Goal: Navigation & Orientation: Find specific page/section

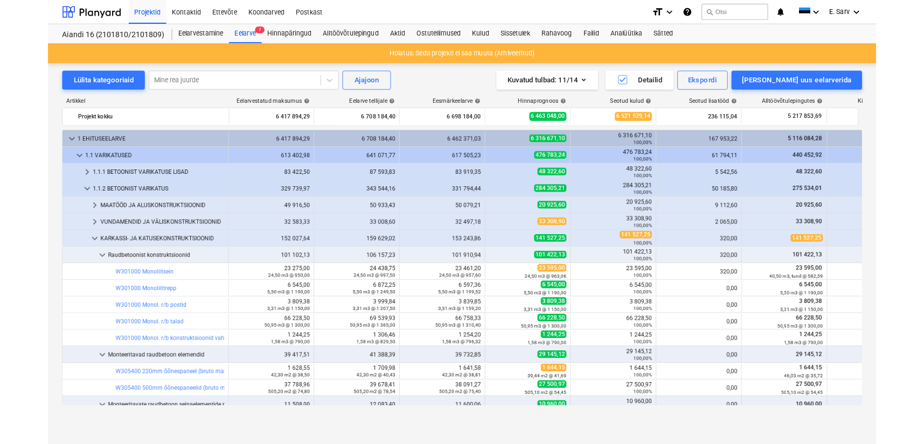
scroll to position [113, 0]
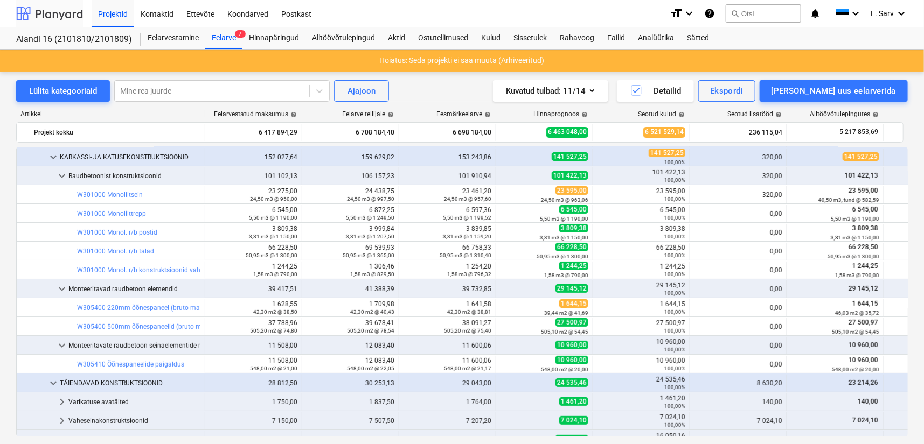
click at [57, 10] on div at bounding box center [49, 13] width 67 height 27
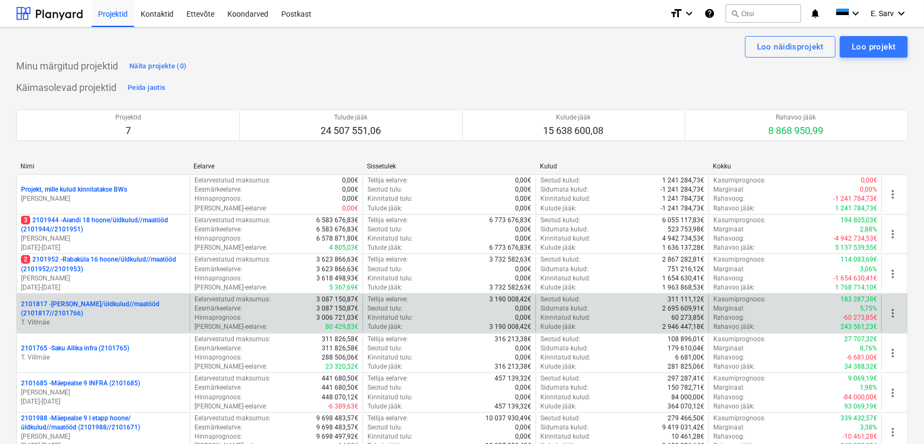
click at [81, 312] on p "2101817 - [PERSON_NAME]/üldkulud//maatööd (2101817//2101766)" at bounding box center [103, 309] width 164 height 18
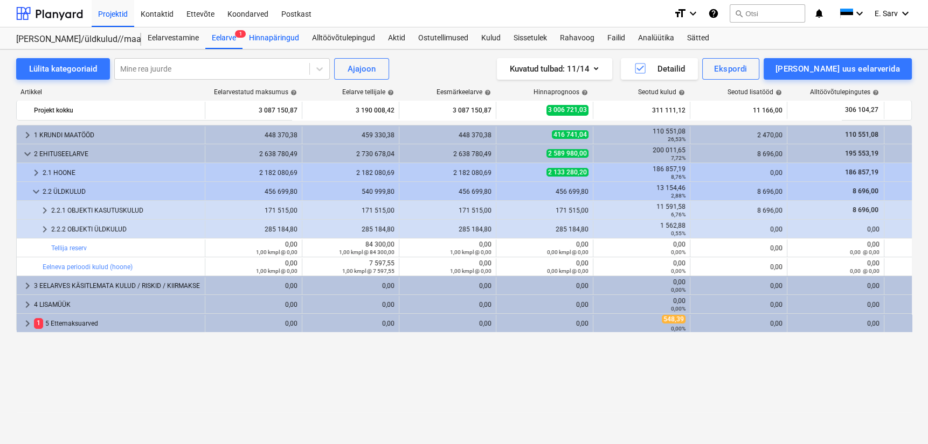
click at [266, 36] on div "Hinnapäringud" at bounding box center [273, 38] width 63 height 22
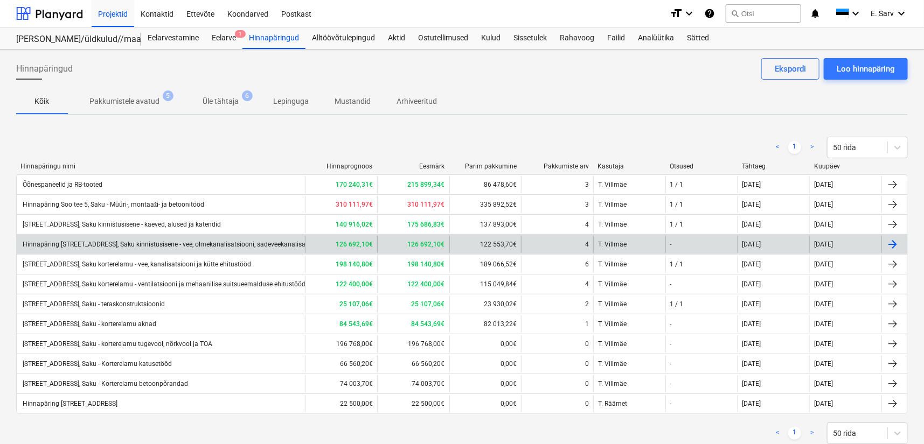
click at [185, 242] on div "Hinnapäring [STREET_ADDRESS], Saku kinnistusisene - vee, olmekanalisatsiooni, s…" at bounding box center [211, 245] width 381 height 8
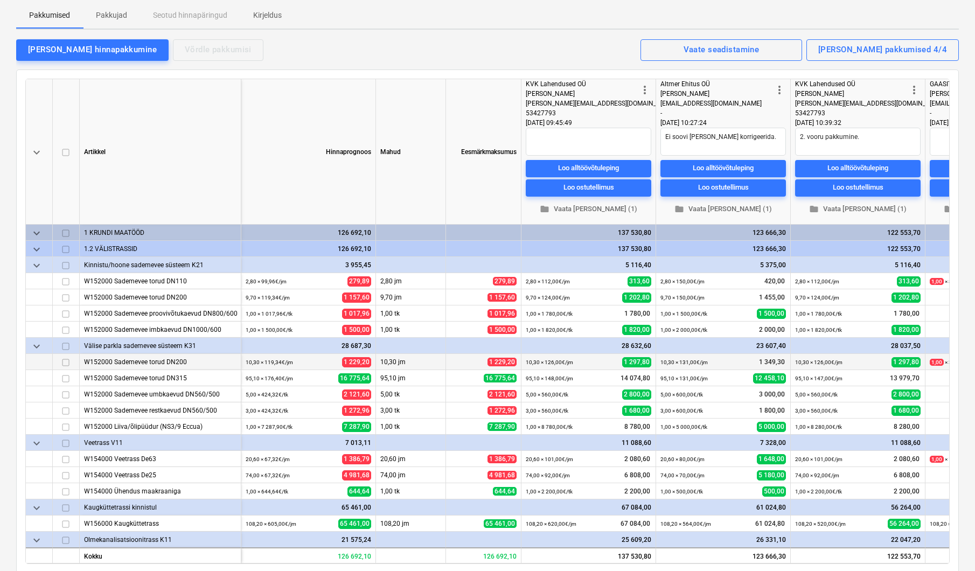
type textarea "x"
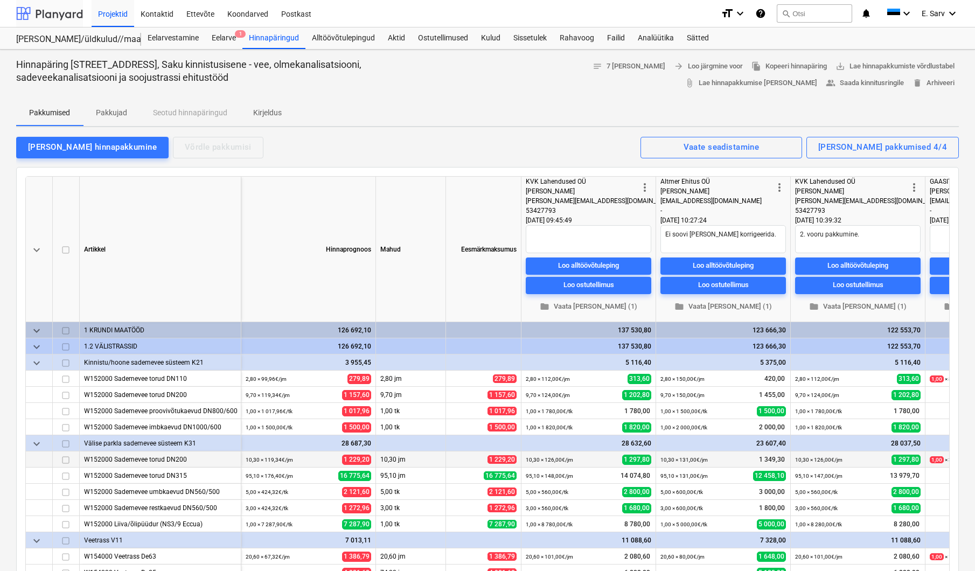
click at [50, 16] on div at bounding box center [49, 13] width 67 height 27
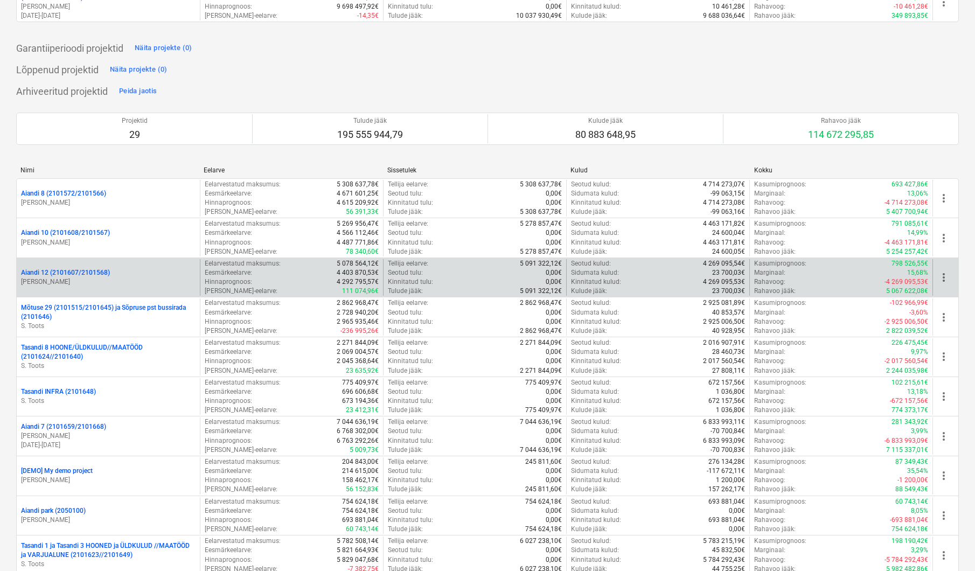
scroll to position [441, 0]
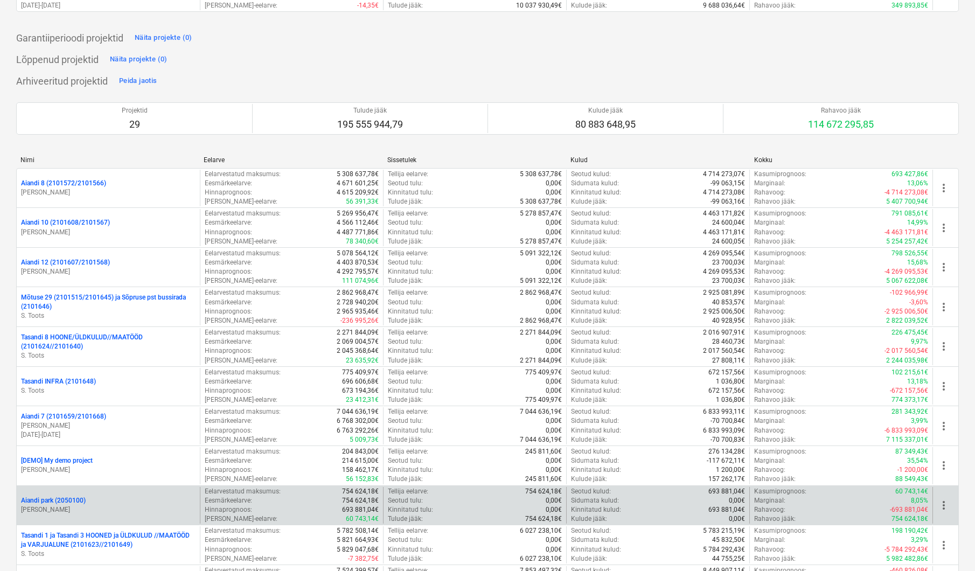
click at [65, 504] on p "[PERSON_NAME]" at bounding box center [108, 509] width 175 height 9
